Goal: Communication & Community: Connect with others

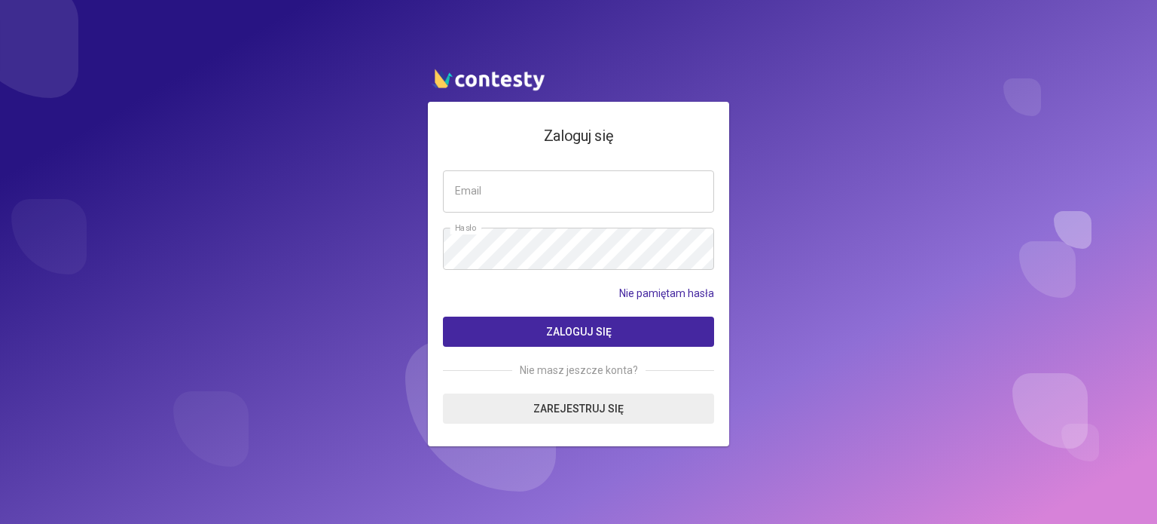
click at [502, 188] on input "email" at bounding box center [578, 191] width 271 height 42
click at [502, 189] on input "email" at bounding box center [578, 191] width 271 height 42
type input "**********"
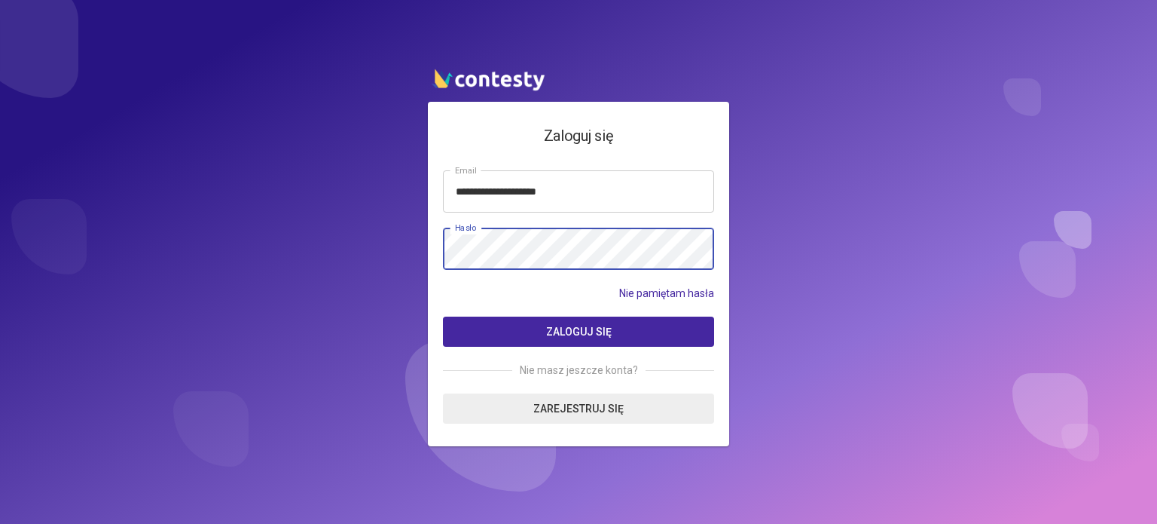
click at [443, 316] on button "Zaloguj się" at bounding box center [578, 331] width 271 height 30
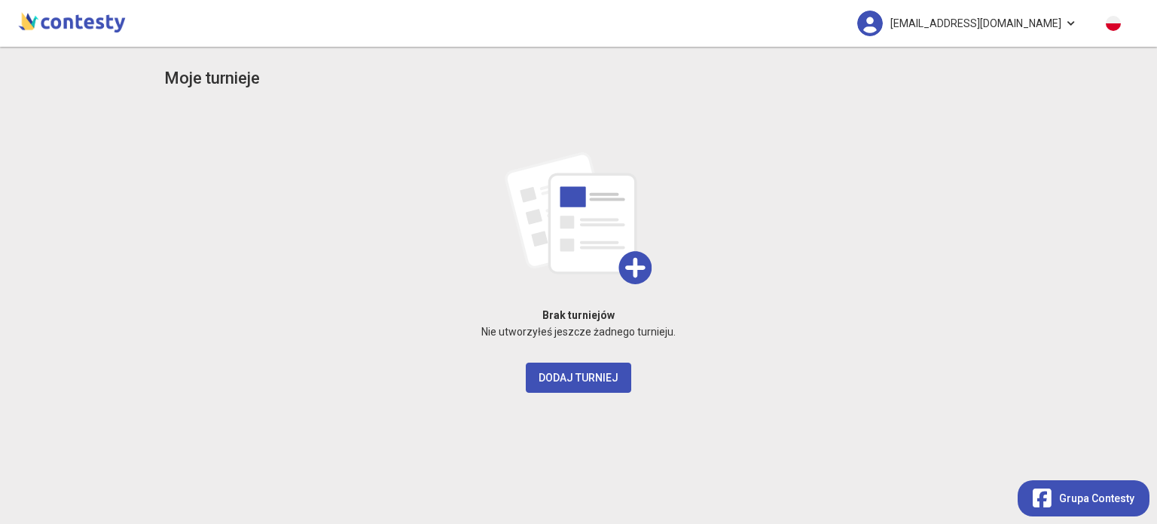
click at [1038, 13] on span "[EMAIL_ADDRESS][DOMAIN_NAME]" at bounding box center [975, 24] width 171 height 32
click at [1039, 13] on span "[EMAIL_ADDRESS][DOMAIN_NAME]" at bounding box center [975, 24] width 171 height 32
click at [1040, 12] on span "[EMAIL_ADDRESS][DOMAIN_NAME]" at bounding box center [975, 24] width 171 height 32
click at [1001, 84] on ul "Wyloguj" at bounding box center [974, 68] width 151 height 41
click at [1009, 72] on div "Moje turnieje Brak turniejów Nie utworzyłeś jeszcze żadnego turnieju. Dodaj tur…" at bounding box center [578, 285] width 1157 height 477
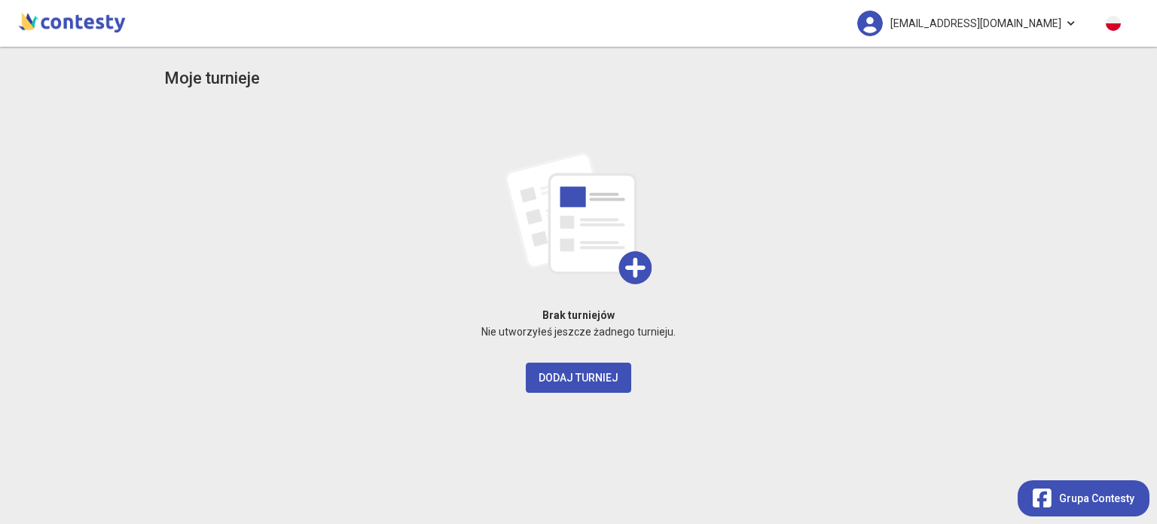
click at [1017, 31] on span "[EMAIL_ADDRESS][DOMAIN_NAME]" at bounding box center [975, 24] width 171 height 32
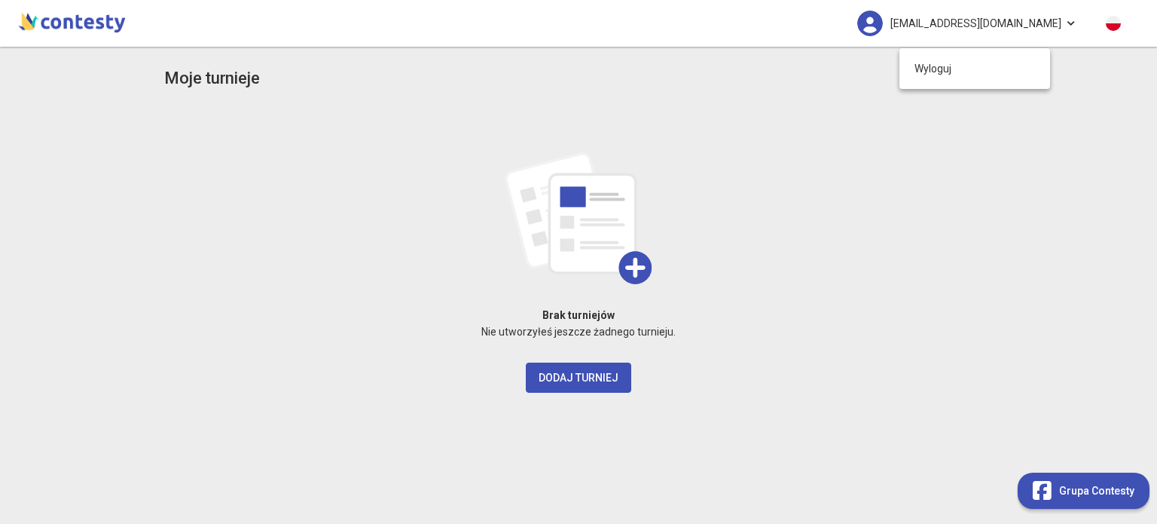
click at [1079, 512] on div "Grupa Contesty" at bounding box center [1087, 502] width 139 height 44
click at [1058, 497] on div "Grupa Contesty" at bounding box center [1084, 490] width 102 height 29
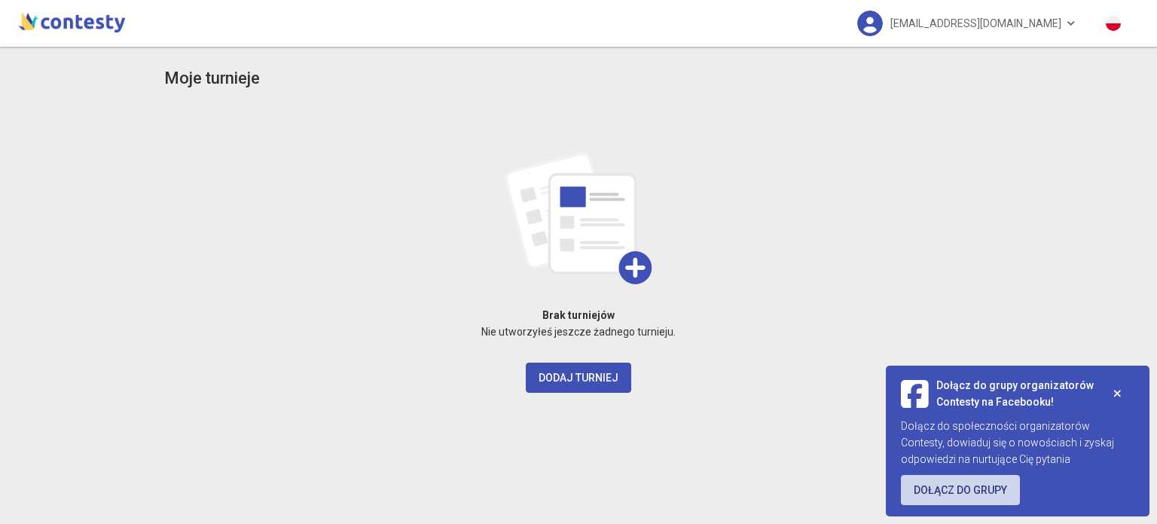
click at [1003, 499] on link "Dołącz do grupy" at bounding box center [960, 490] width 119 height 30
click at [97, 23] on img at bounding box center [72, 21] width 114 height 30
click at [1121, 392] on icon at bounding box center [1117, 393] width 8 height 11
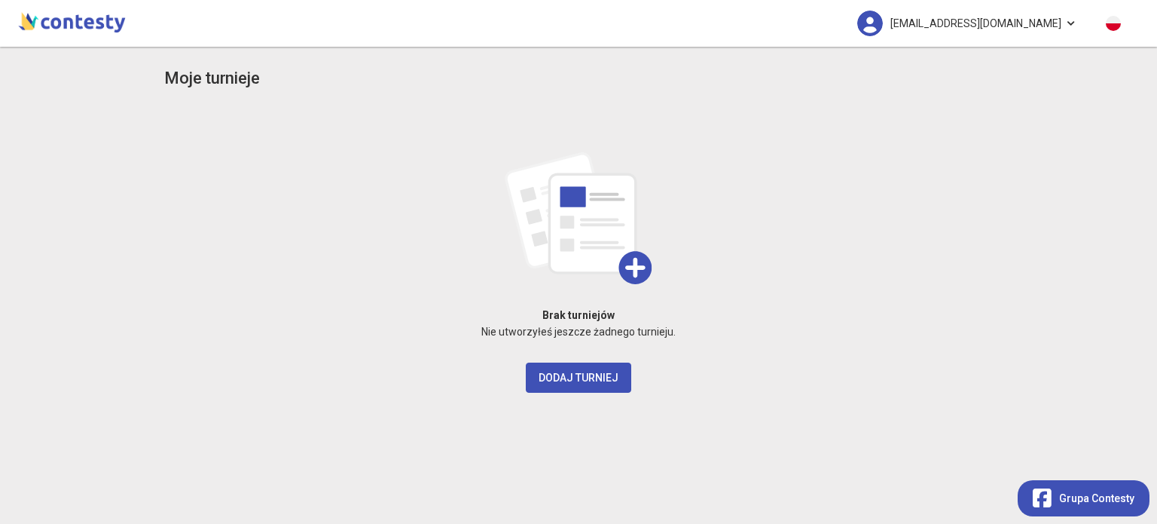
click at [1067, 23] on link "[EMAIL_ADDRESS][DOMAIN_NAME]" at bounding box center [966, 23] width 249 height 47
click at [996, 75] on link "Wyloguj" at bounding box center [974, 68] width 151 height 29
